Goal: Information Seeking & Learning: Learn about a topic

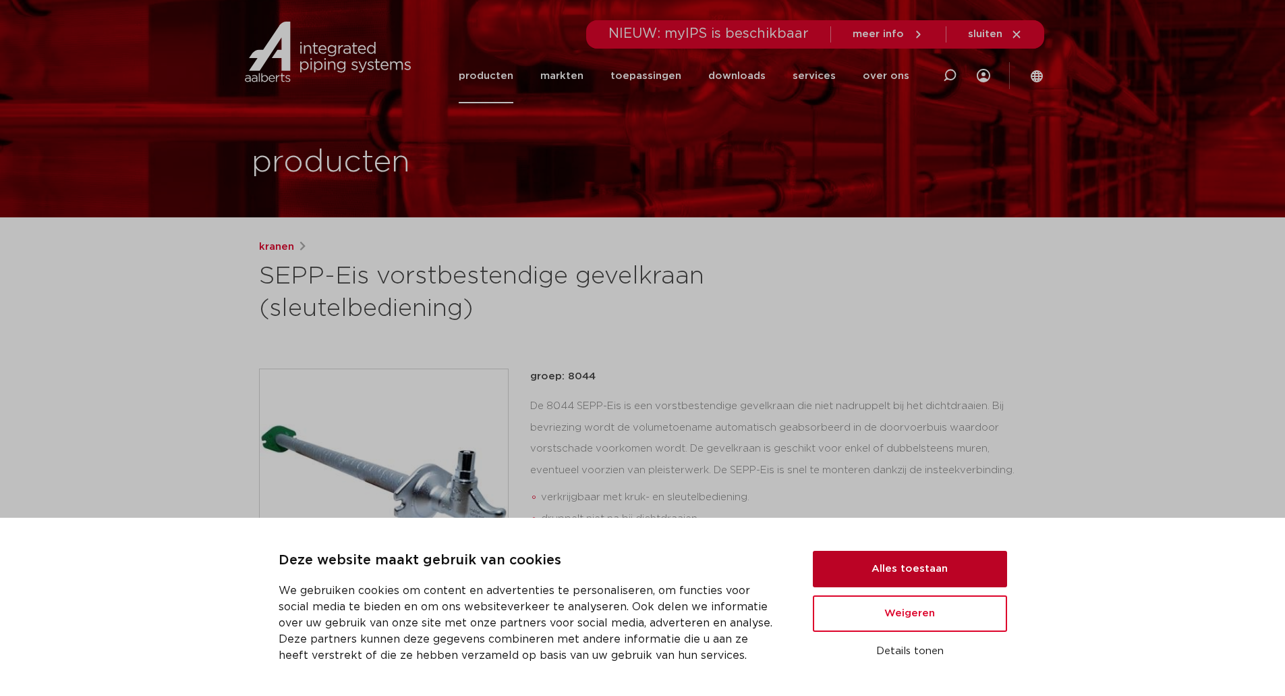
click at [922, 565] on button "Alles toestaan" at bounding box center [910, 568] width 194 height 36
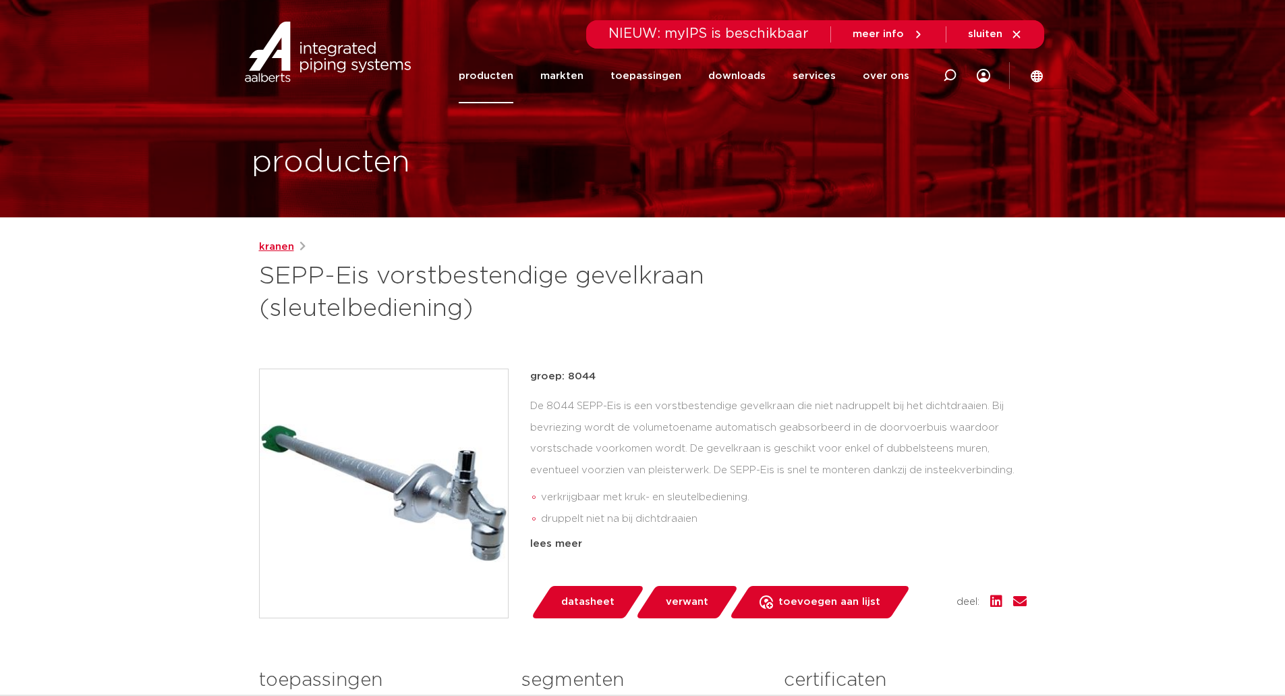
click at [273, 243] on link "kranen" at bounding box center [276, 247] width 35 height 16
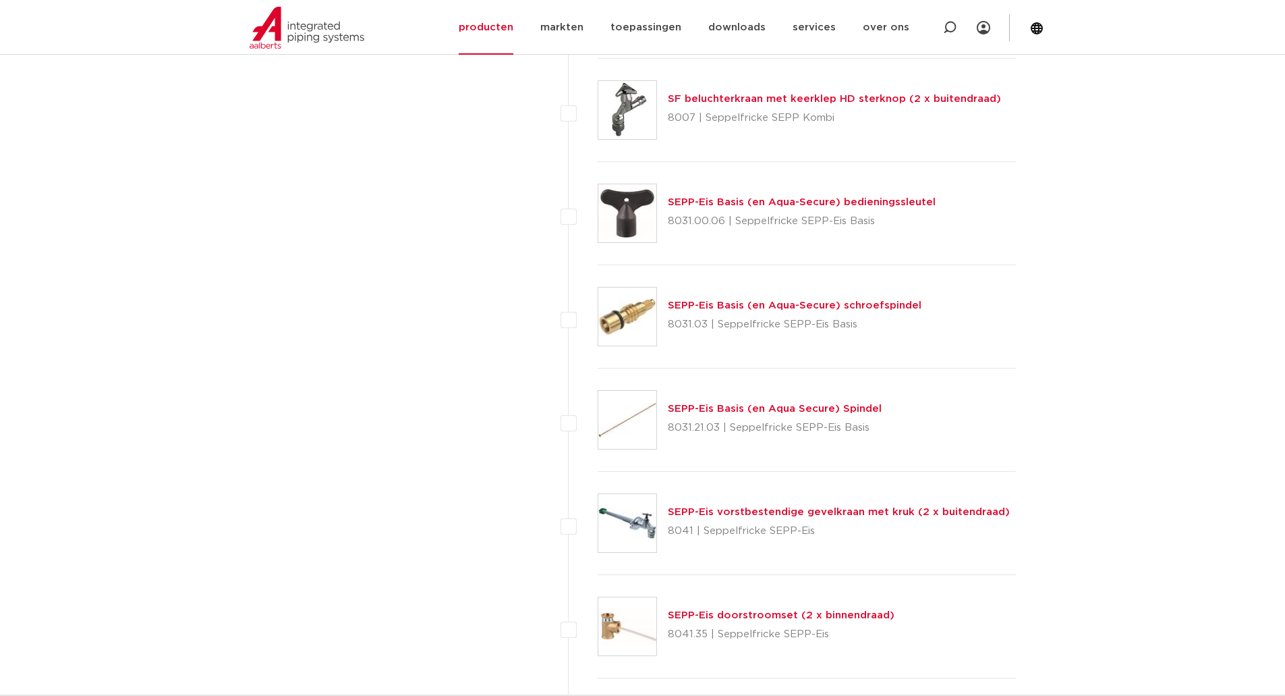
scroll to position [2226, 0]
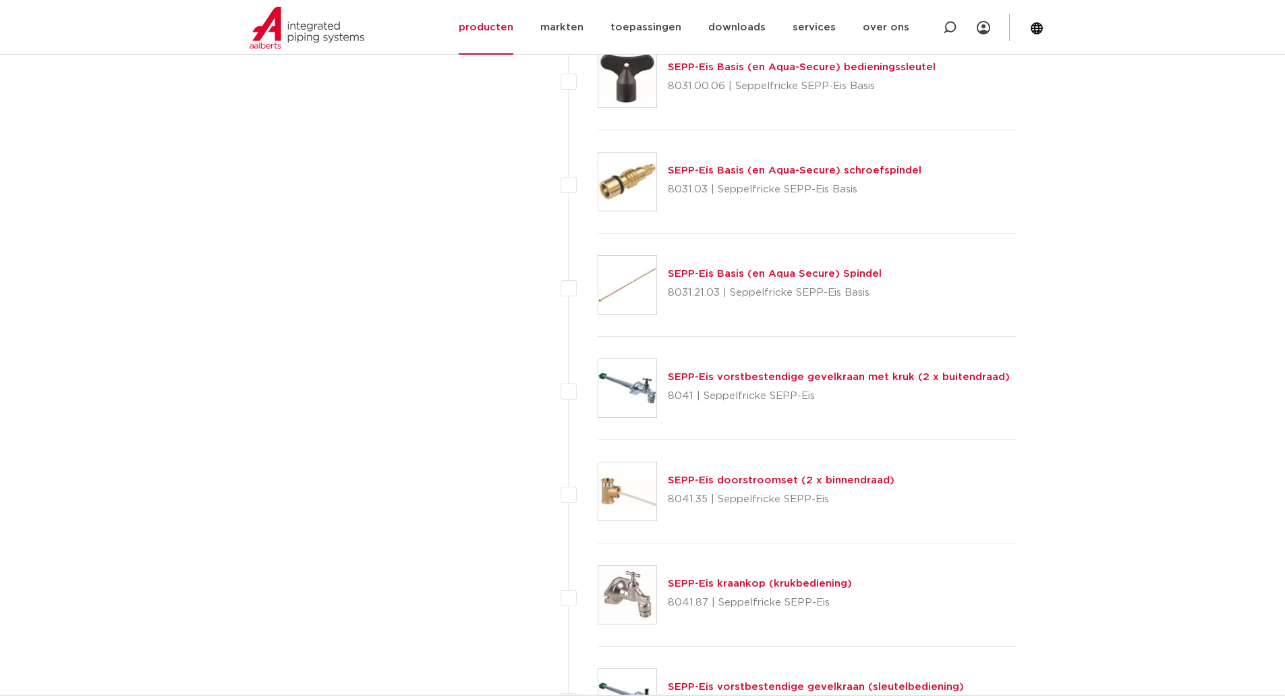
click at [868, 376] on link "SEPP-Eis vorstbestendige gevelkraan met kruk (2 x buitendraad)" at bounding box center [839, 377] width 342 height 10
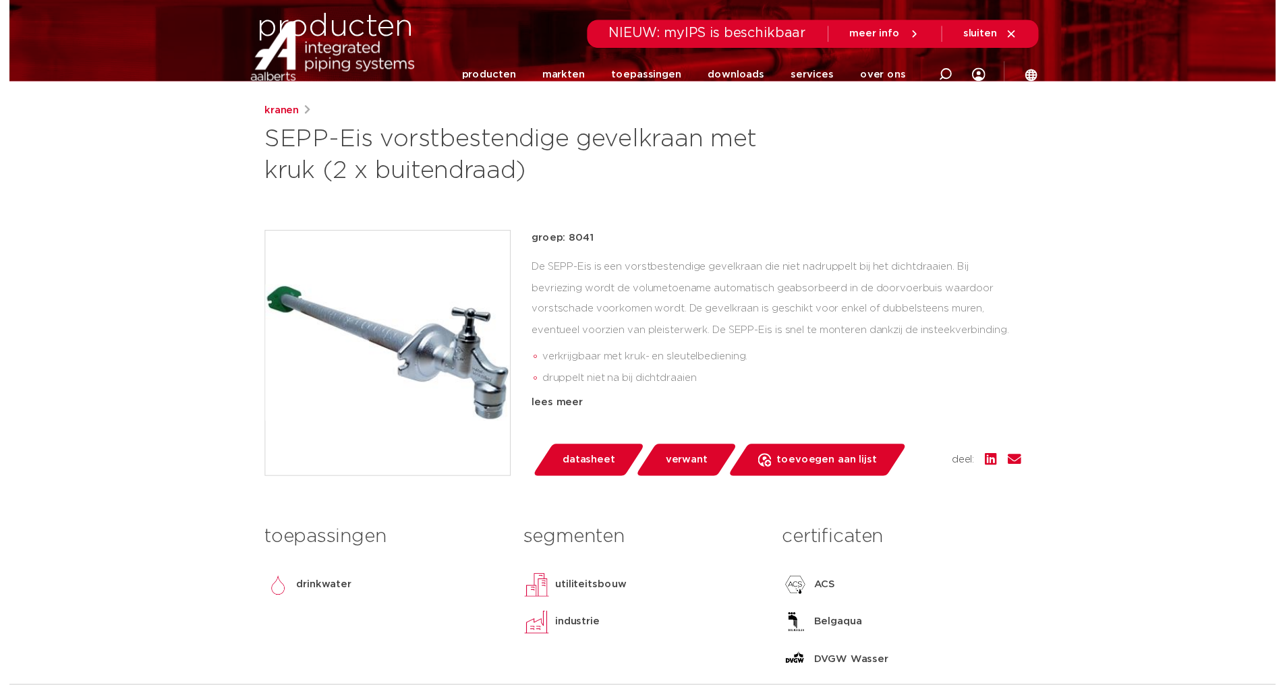
scroll to position [270, 0]
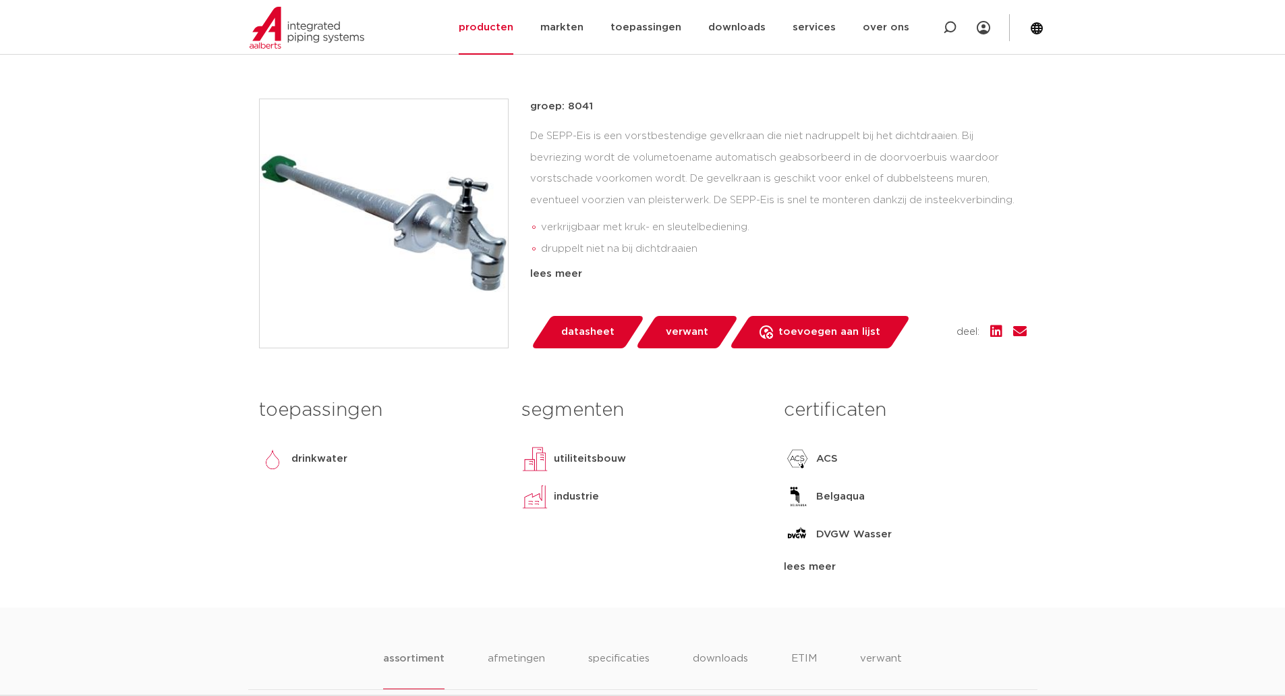
click at [578, 328] on span "datasheet" at bounding box center [587, 332] width 53 height 22
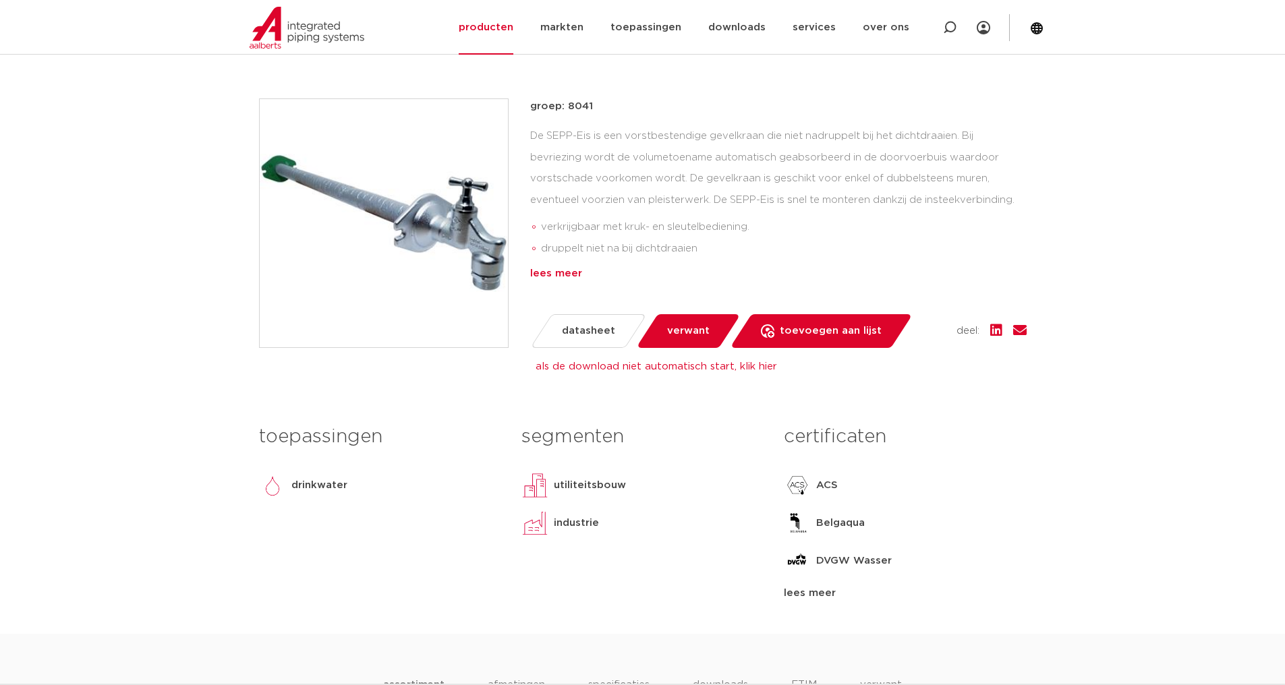
click at [550, 271] on div "lees meer" at bounding box center [778, 274] width 497 height 16
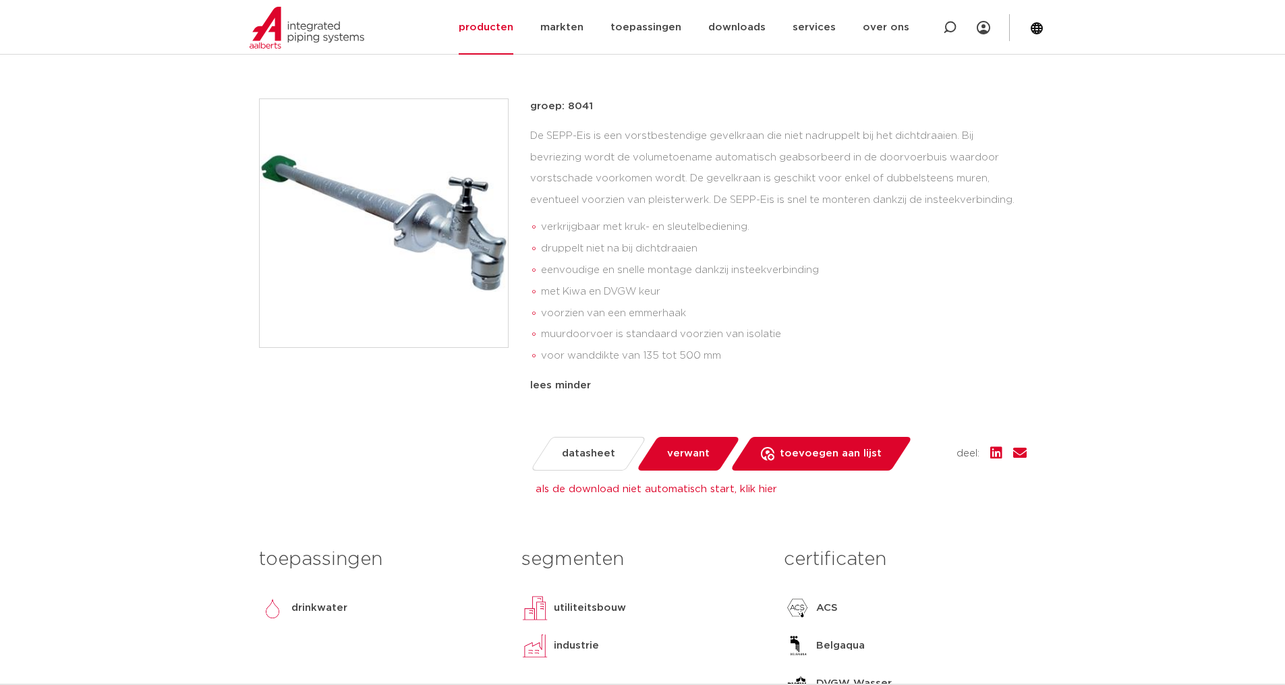
click at [454, 206] on img at bounding box center [384, 223] width 248 height 248
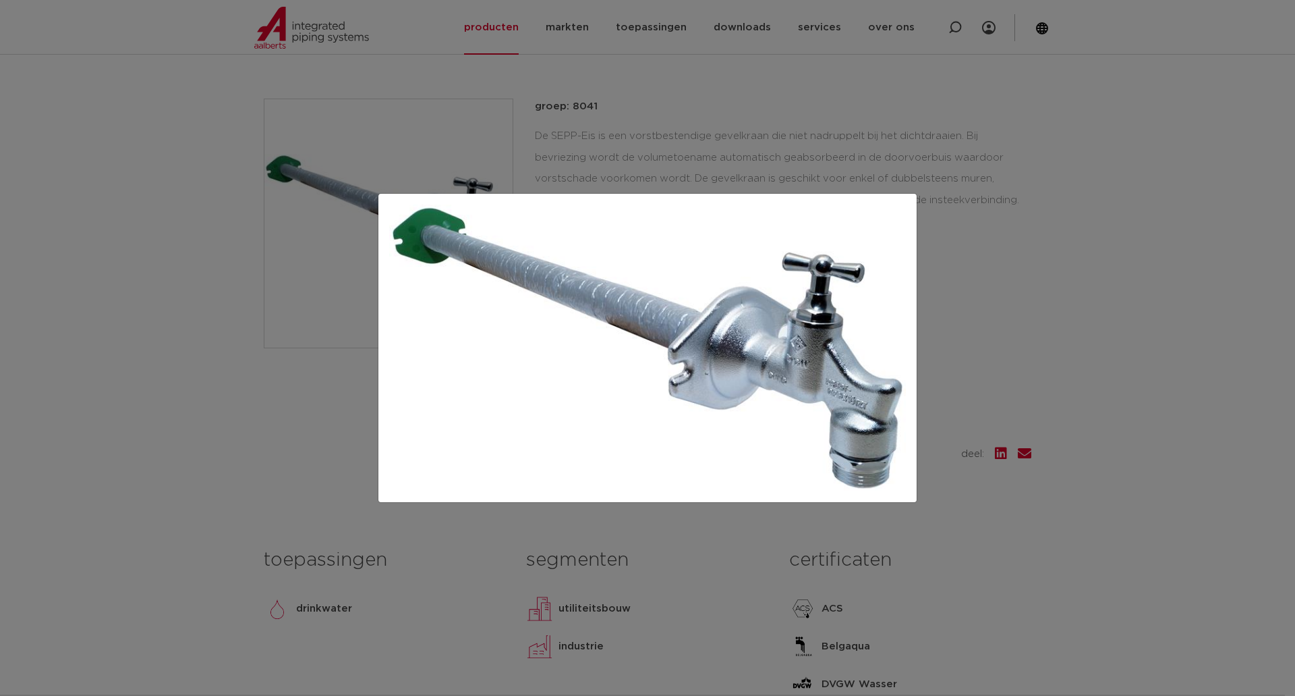
click at [994, 273] on div at bounding box center [647, 348] width 1295 height 696
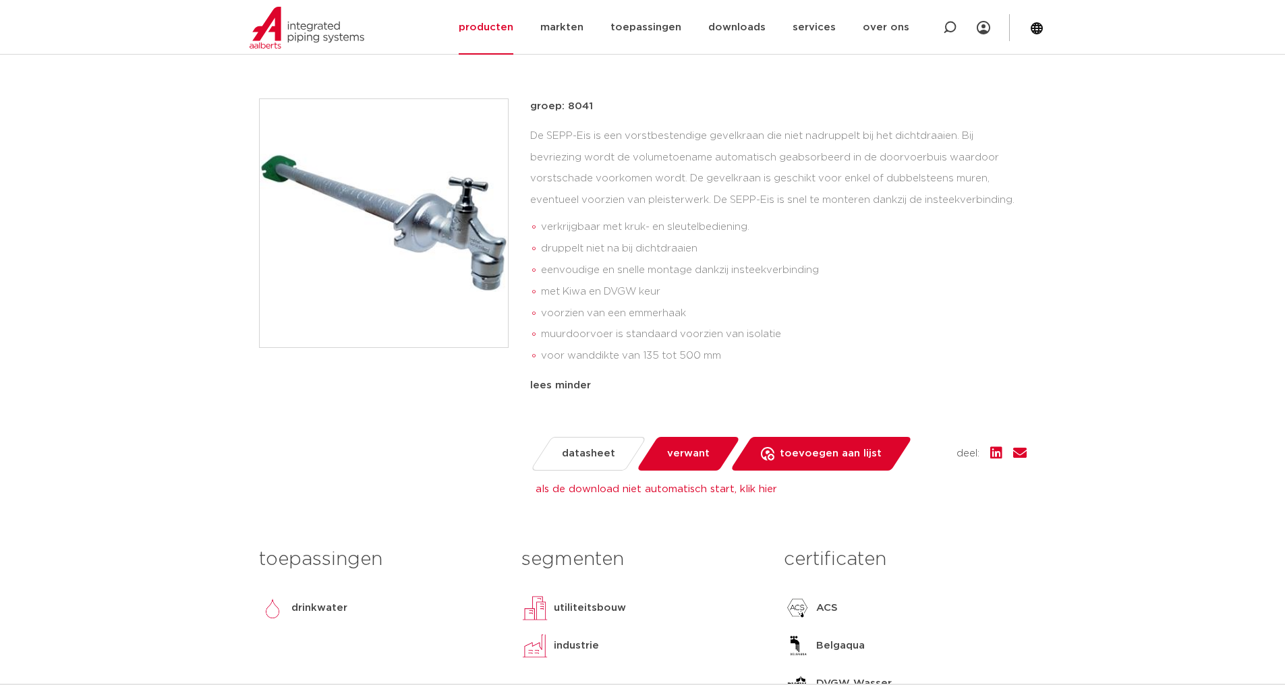
scroll to position [405, 0]
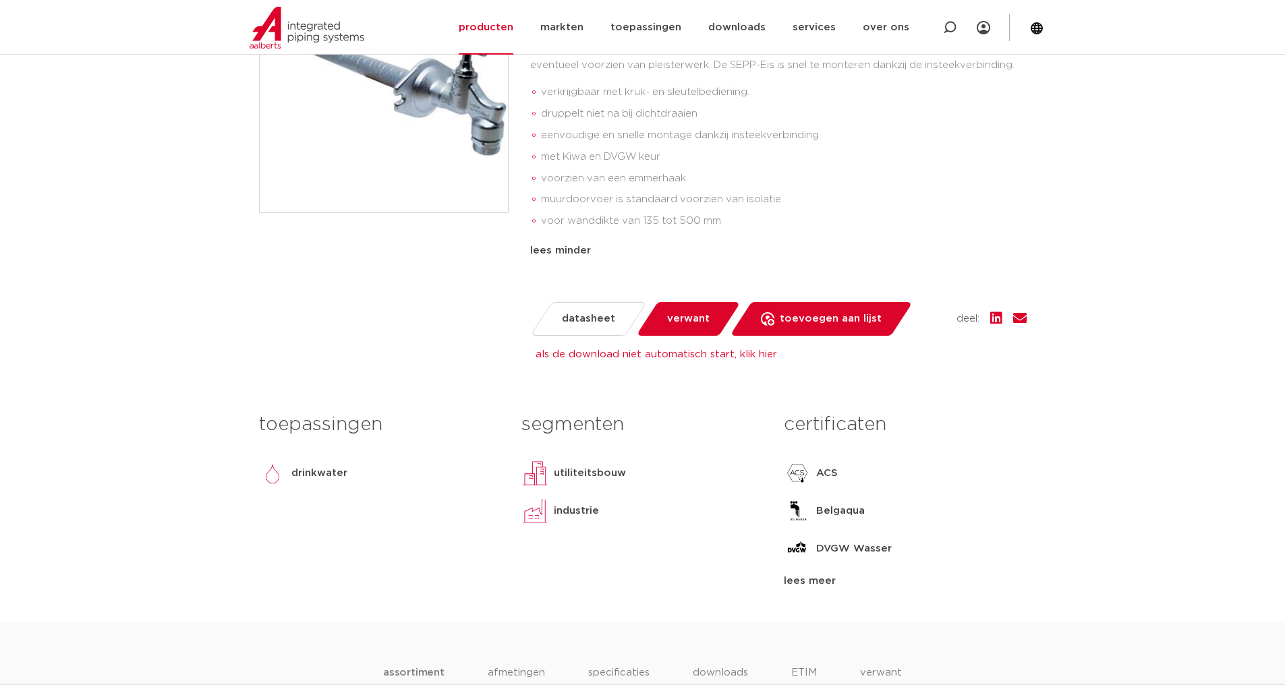
click at [825, 582] on div "lees meer" at bounding box center [905, 581] width 242 height 16
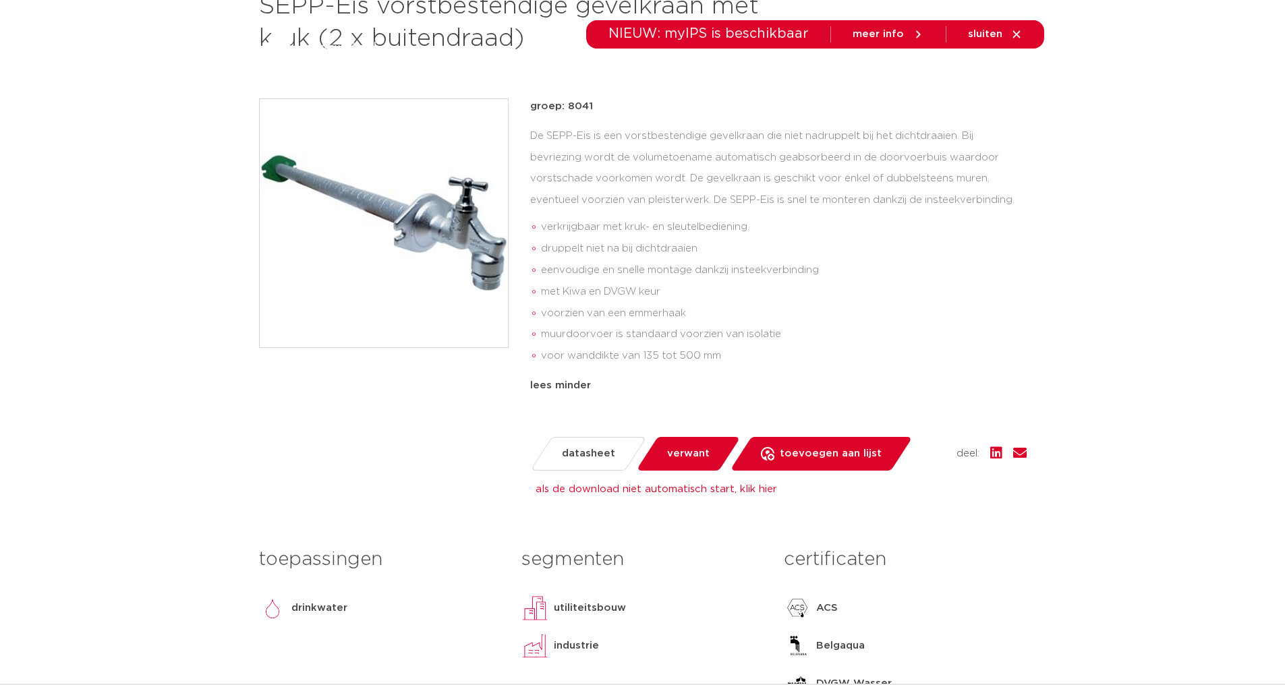
scroll to position [0, 0]
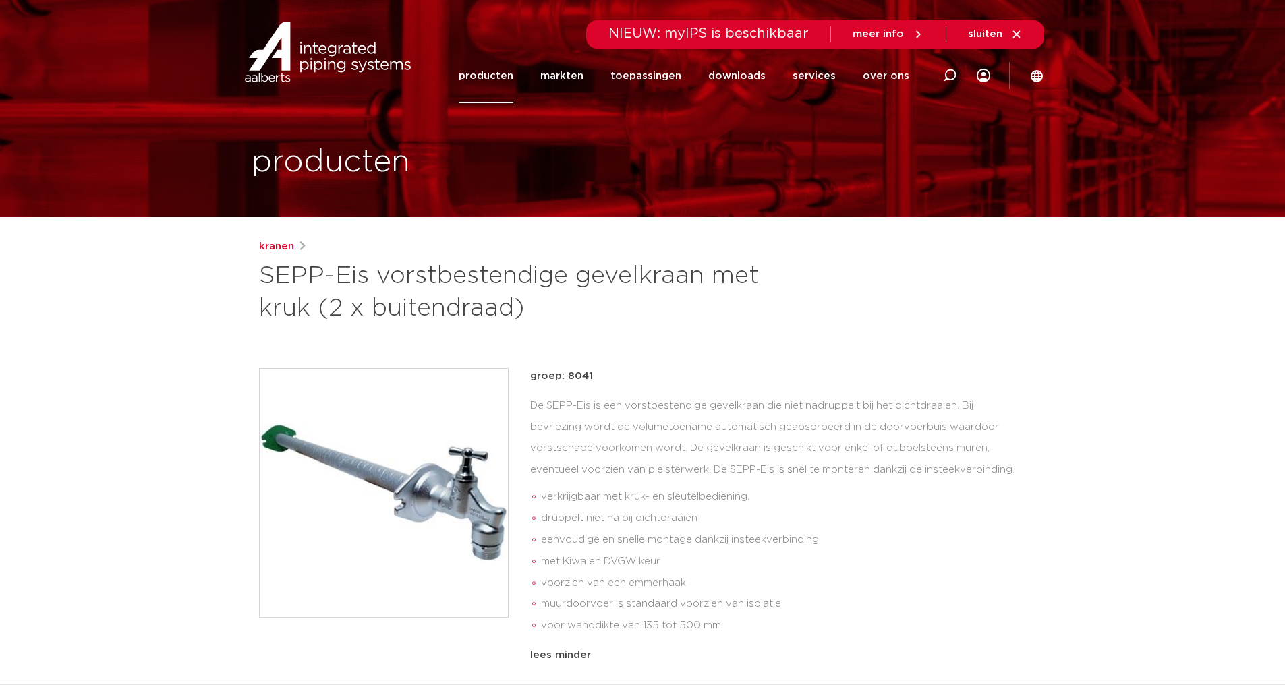
click at [499, 78] on link "producten" at bounding box center [486, 76] width 55 height 55
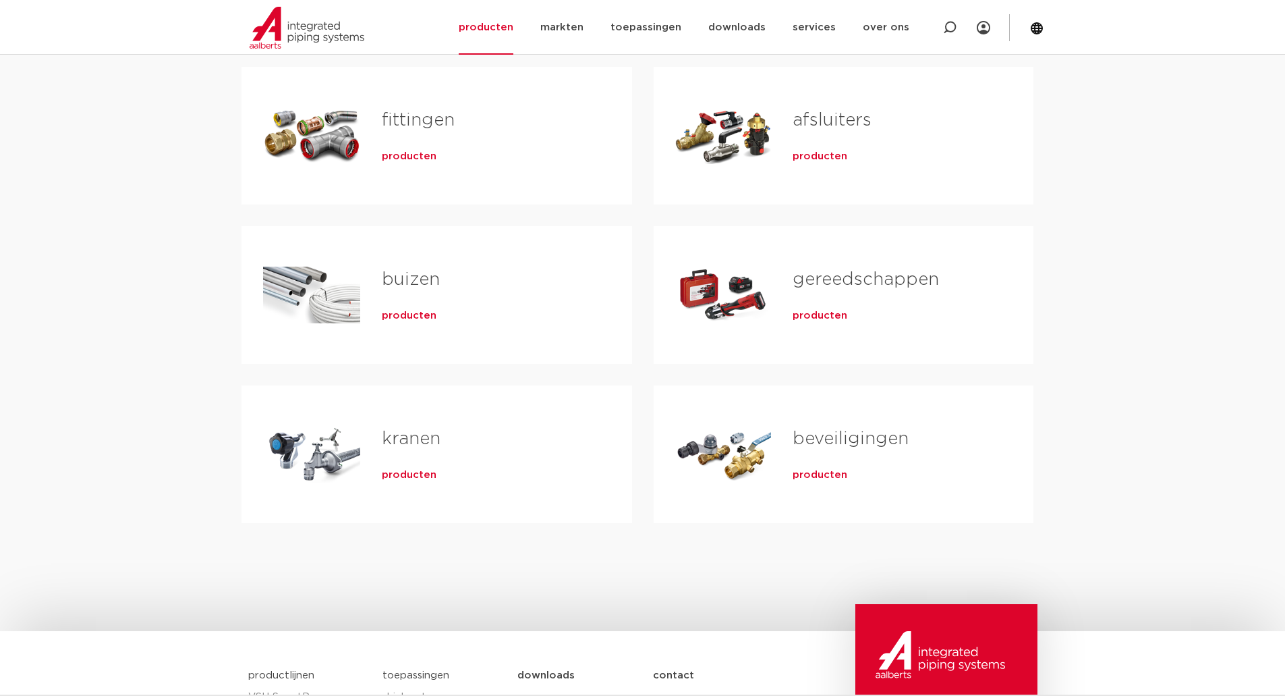
scroll to position [337, 0]
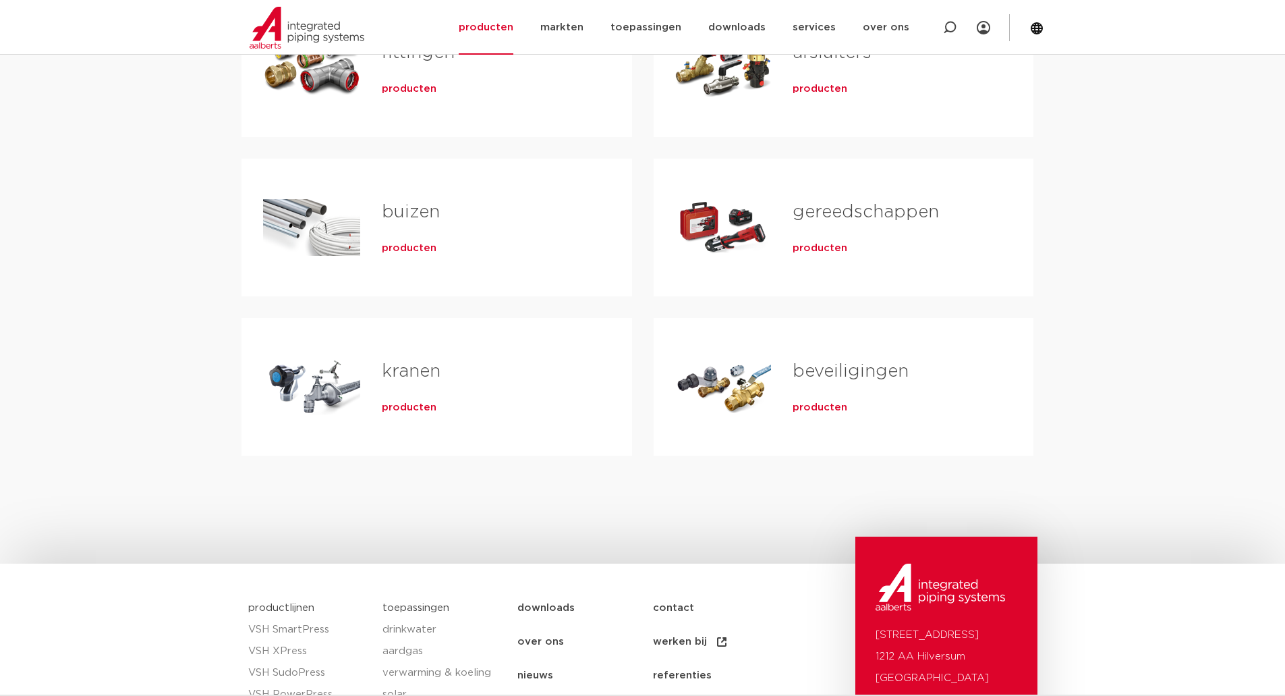
click at [399, 405] on span "producten" at bounding box center [409, 407] width 55 height 13
